Goal: Task Accomplishment & Management: Manage account settings

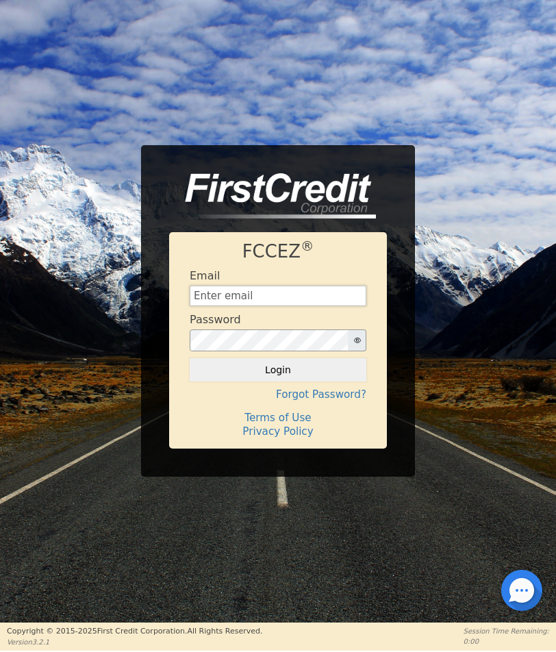
click at [253, 288] on input "text" at bounding box center [278, 295] width 177 height 21
type input "[EMAIL_ADDRESS][DOMAIN_NAME]"
click at [190, 358] on button "Login" at bounding box center [278, 369] width 177 height 23
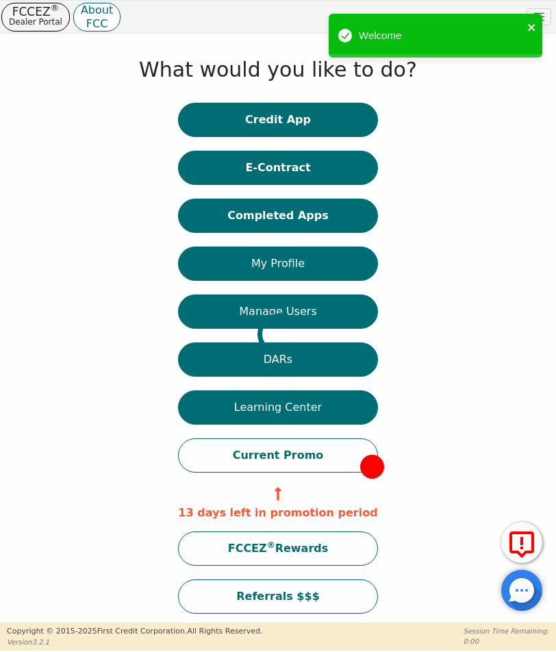
click at [530, 25] on icon "close" at bounding box center [532, 27] width 10 height 11
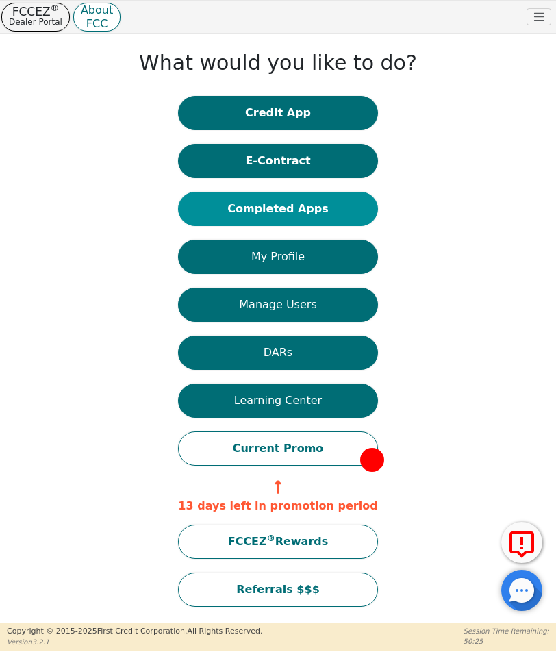
click at [290, 203] on button "Completed Apps" at bounding box center [277, 209] width 199 height 34
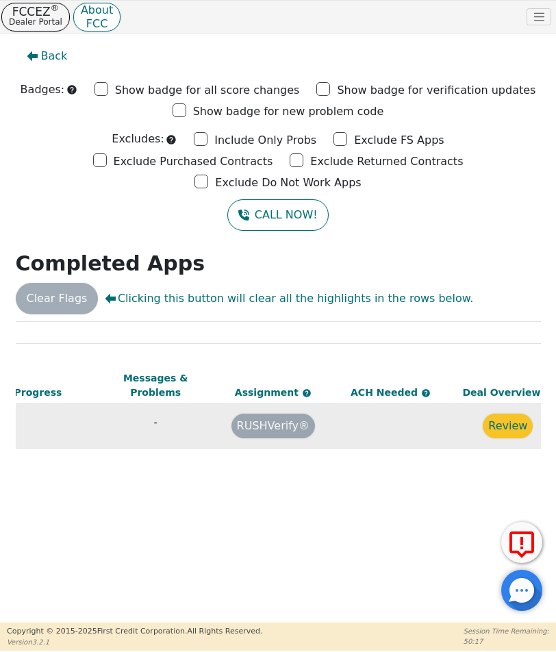
scroll to position [0, 968]
